Goal: Information Seeking & Learning: Learn about a topic

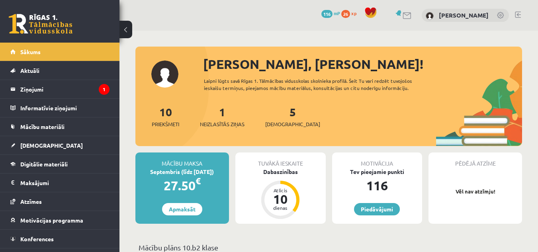
scroll to position [40, 0]
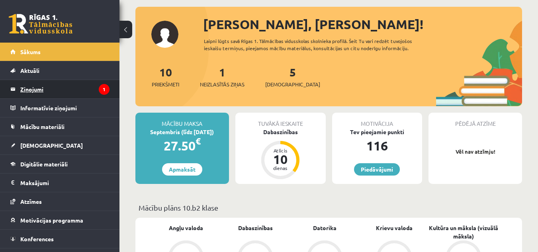
click at [74, 94] on legend "Ziņojumi 1" at bounding box center [64, 89] width 89 height 18
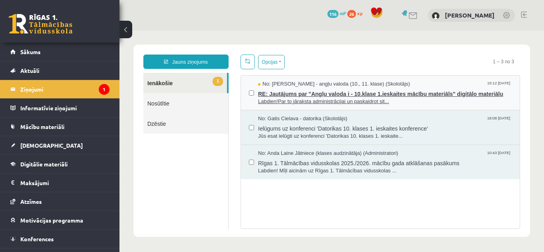
click at [293, 92] on span "RE: Jautājums par "Angļu valoda i - 10.klase 1.ieskaites mācību materiāls" digi…" at bounding box center [385, 93] width 254 height 10
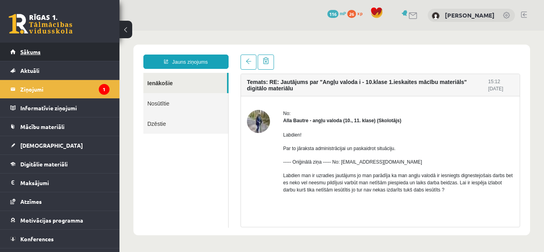
click at [30, 52] on span "Sākums" at bounding box center [30, 51] width 20 height 7
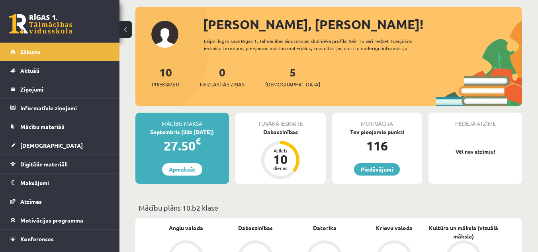
scroll to position [80, 0]
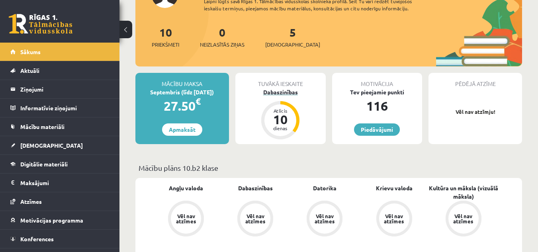
click at [286, 105] on div "Atlicis 10 dienas" at bounding box center [280, 120] width 32 height 32
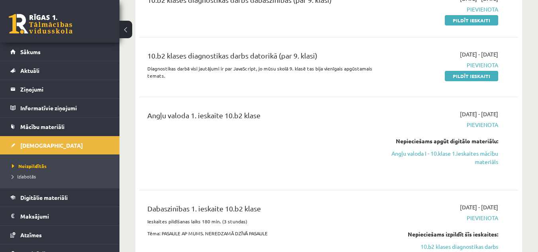
scroll to position [199, 0]
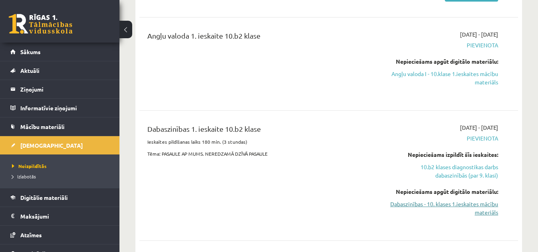
click at [430, 201] on link "Dabaszinības - 10. klases 1.ieskaites mācību materiāls" at bounding box center [443, 208] width 109 height 17
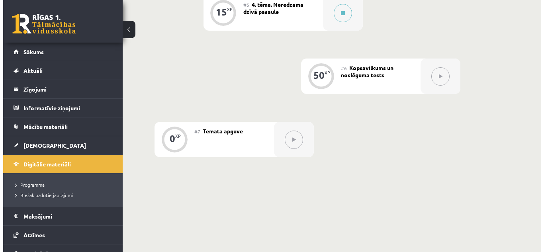
scroll to position [398, 0]
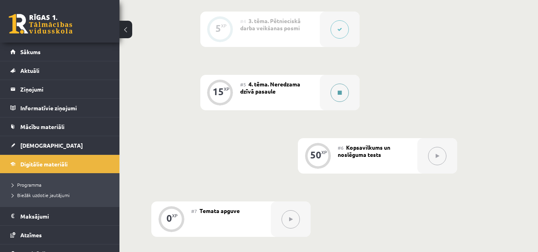
click at [340, 96] on button at bounding box center [339, 93] width 18 height 18
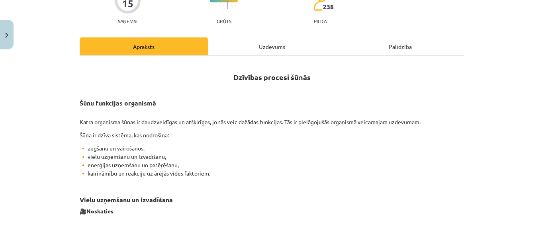
scroll to position [0, 0]
